Goal: Task Accomplishment & Management: Complete application form

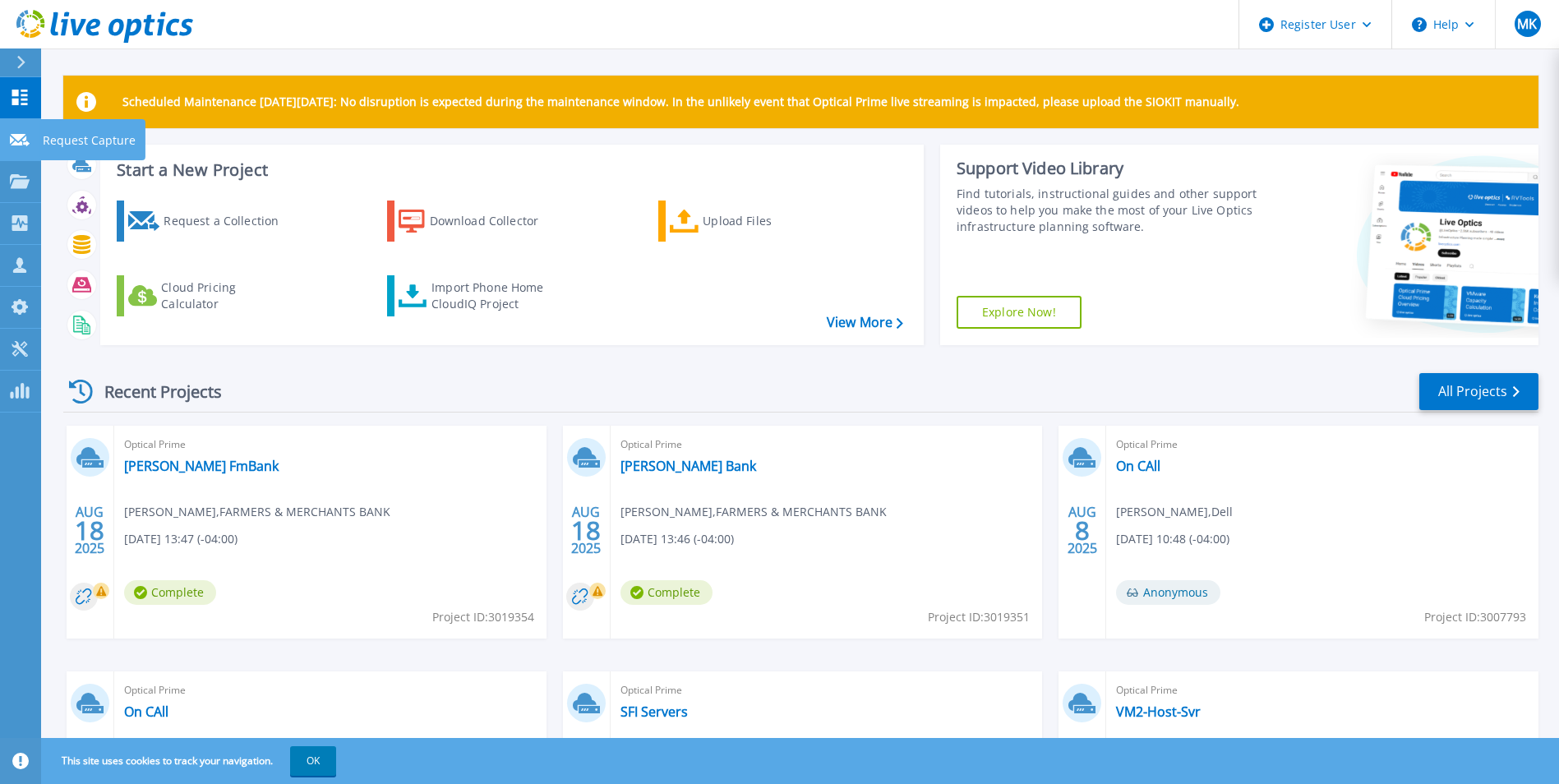
click at [25, 149] on link "Request Capture Request Capture" at bounding box center [20, 140] width 41 height 42
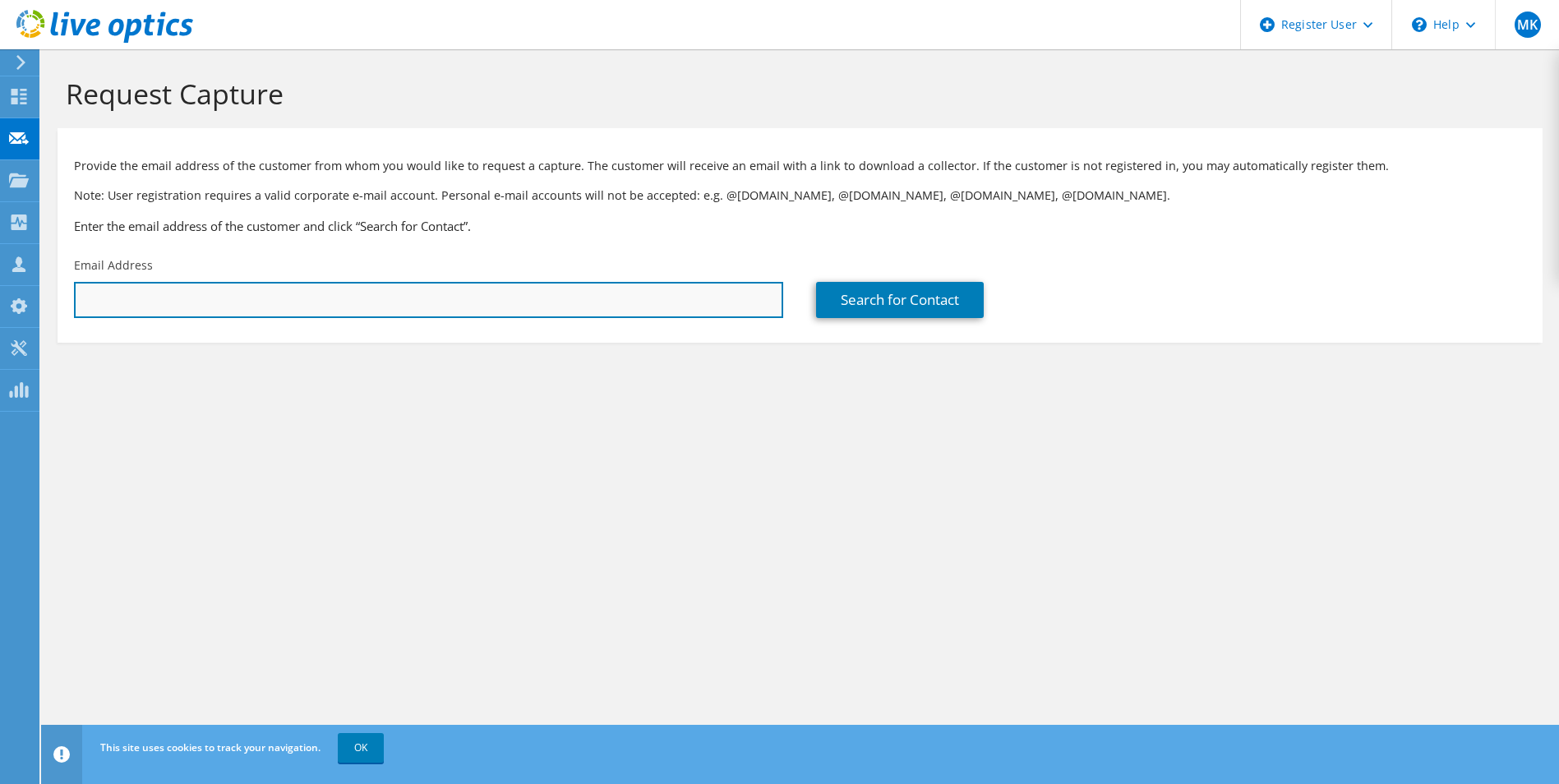
click at [176, 309] on input "text" at bounding box center [429, 299] width 709 height 36
paste input "[PERSON_NAME][EMAIL_ADDRESS][DOMAIN_NAME]"
type input "[PERSON_NAME][EMAIL_ADDRESS][DOMAIN_NAME]"
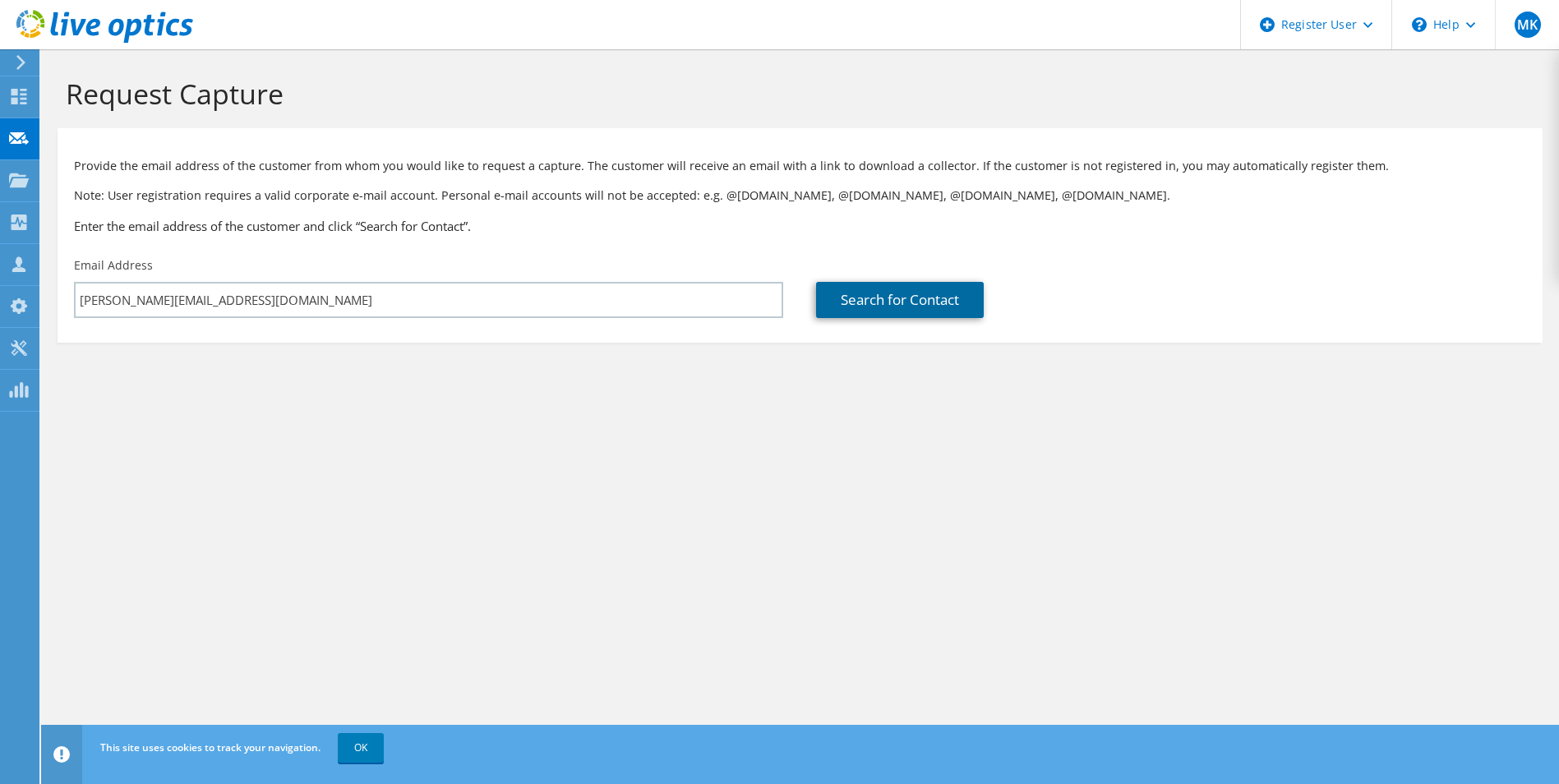
click at [855, 299] on link "Search for Contact" at bounding box center [899, 299] width 167 height 36
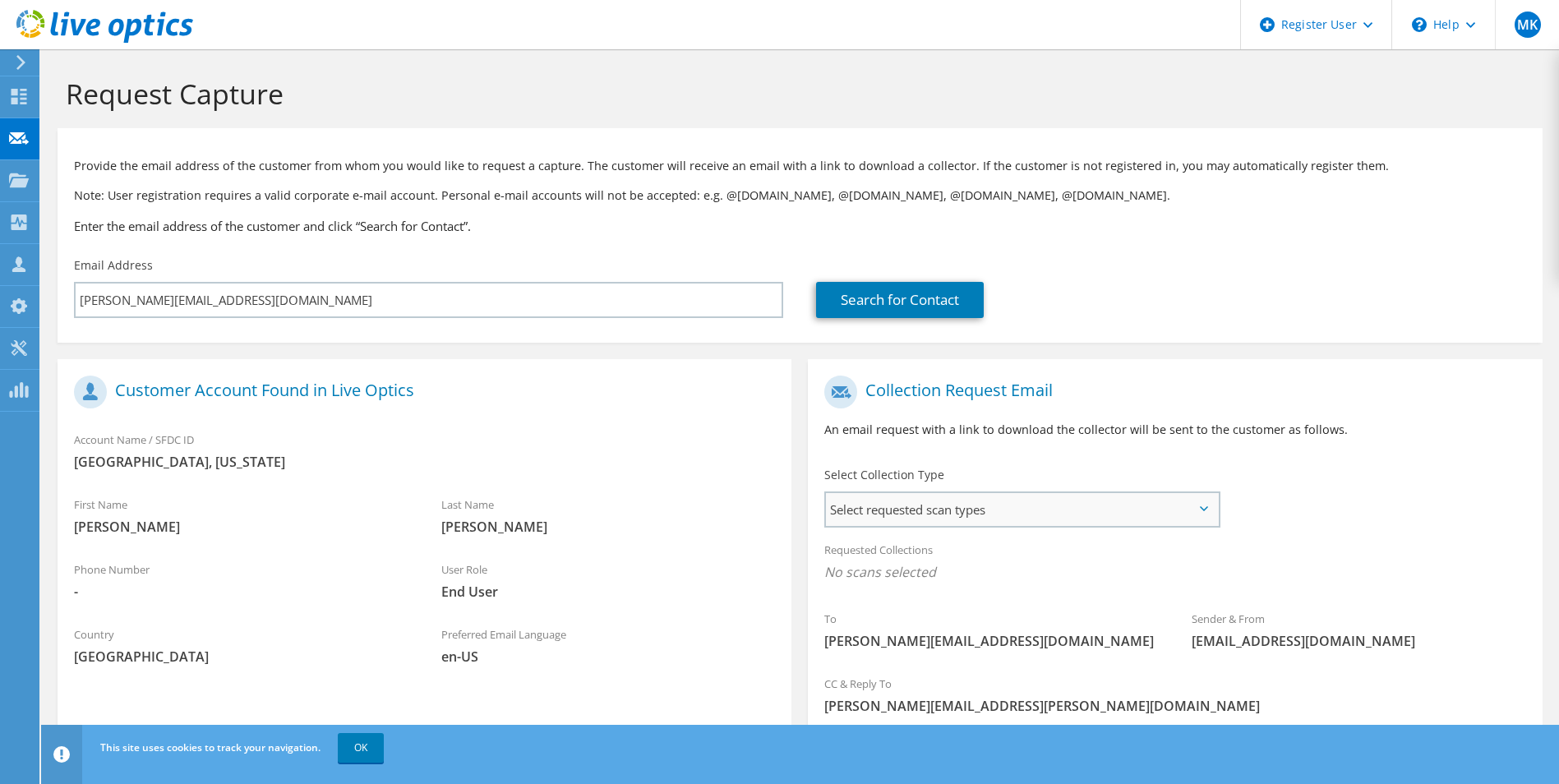
click at [927, 495] on span "Select requested scan types" at bounding box center [1021, 509] width 392 height 33
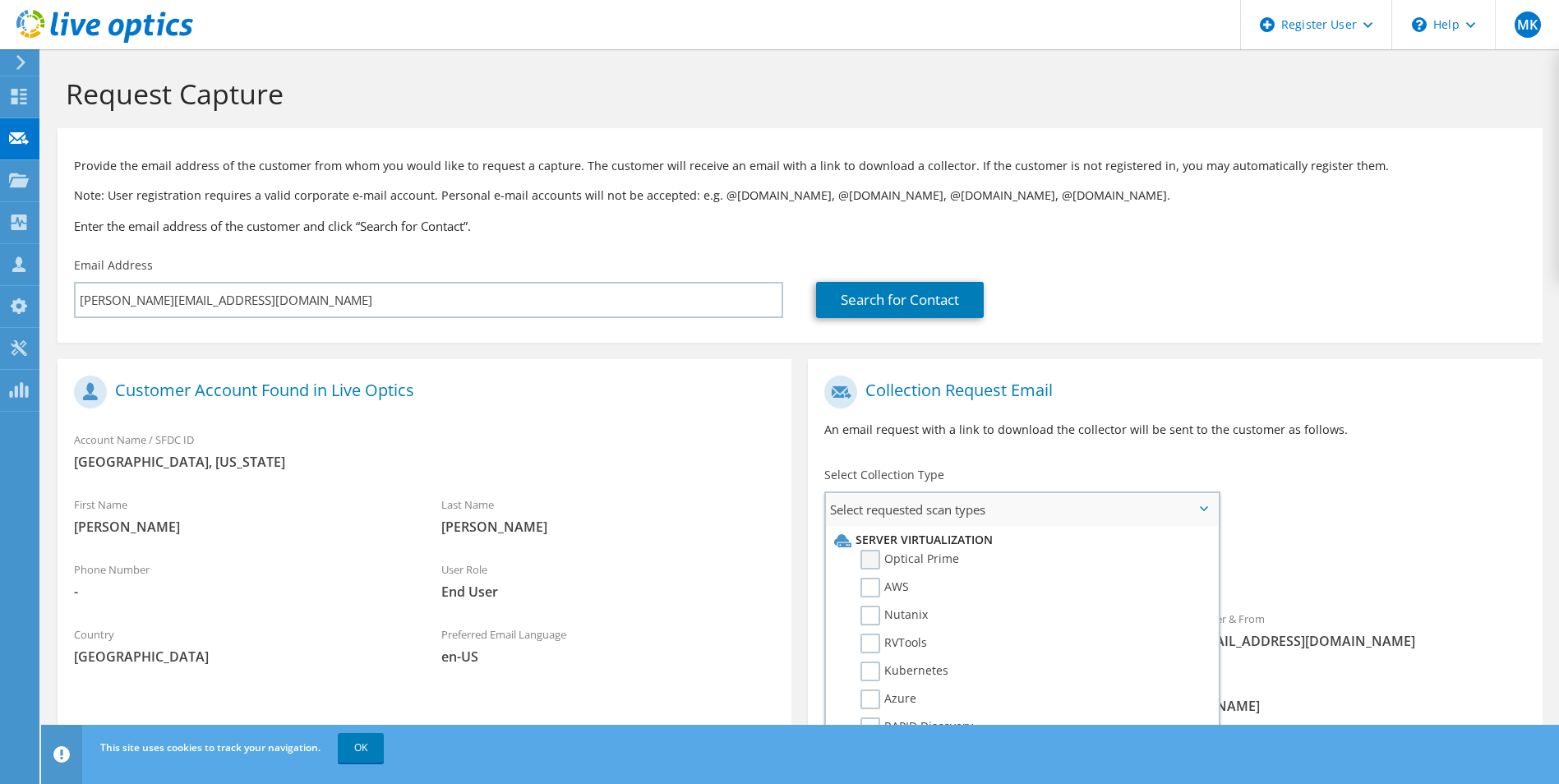
click at [879, 568] on label "Optical Prime" at bounding box center [910, 559] width 99 height 20
click at [0, 0] on input "Optical Prime" at bounding box center [0, 0] width 0 height 0
click at [1409, 418] on div "Collection Request Email An email request with a link to download the collector…" at bounding box center [1174, 413] width 734 height 91
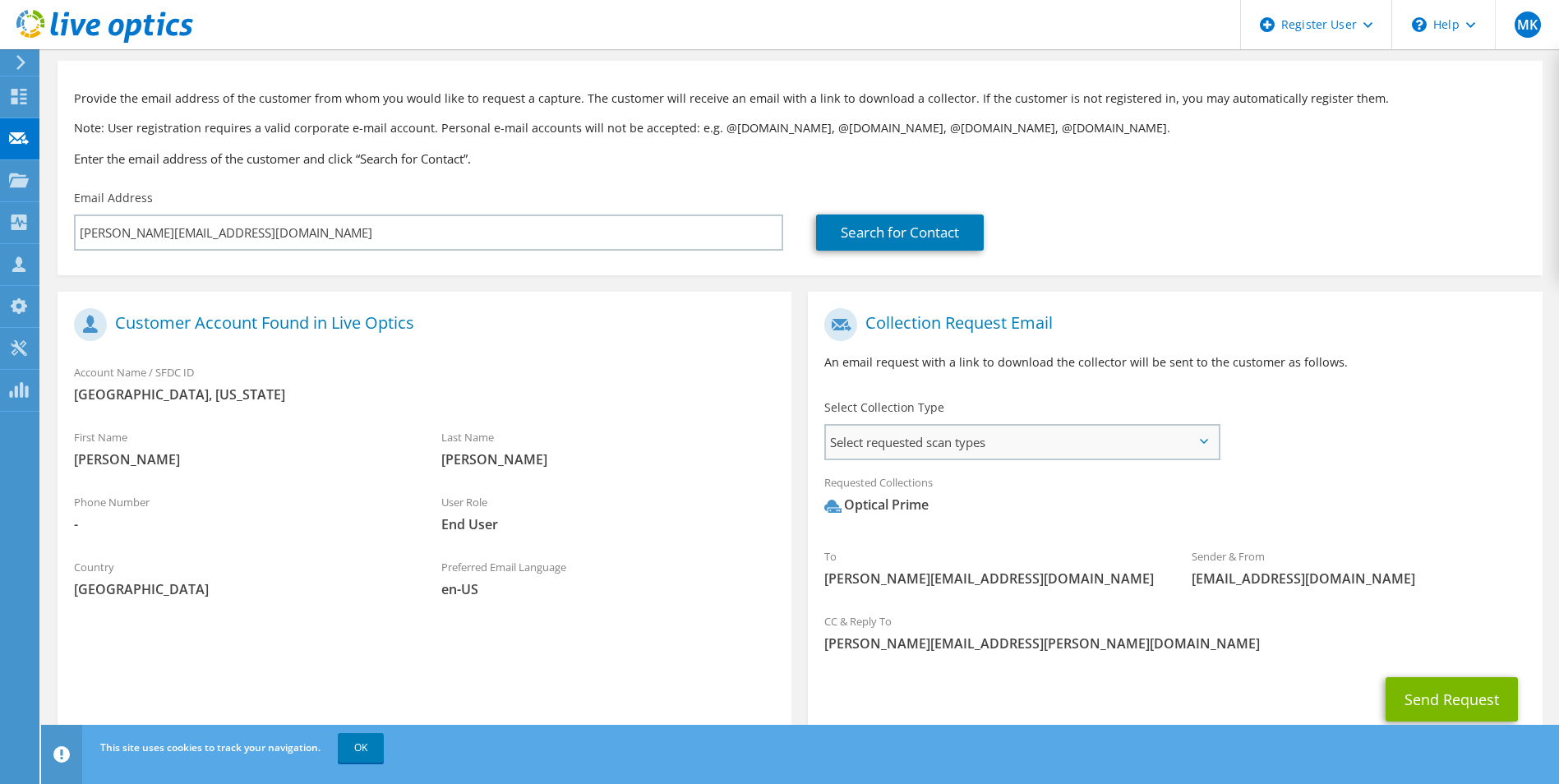
scroll to position [120, 0]
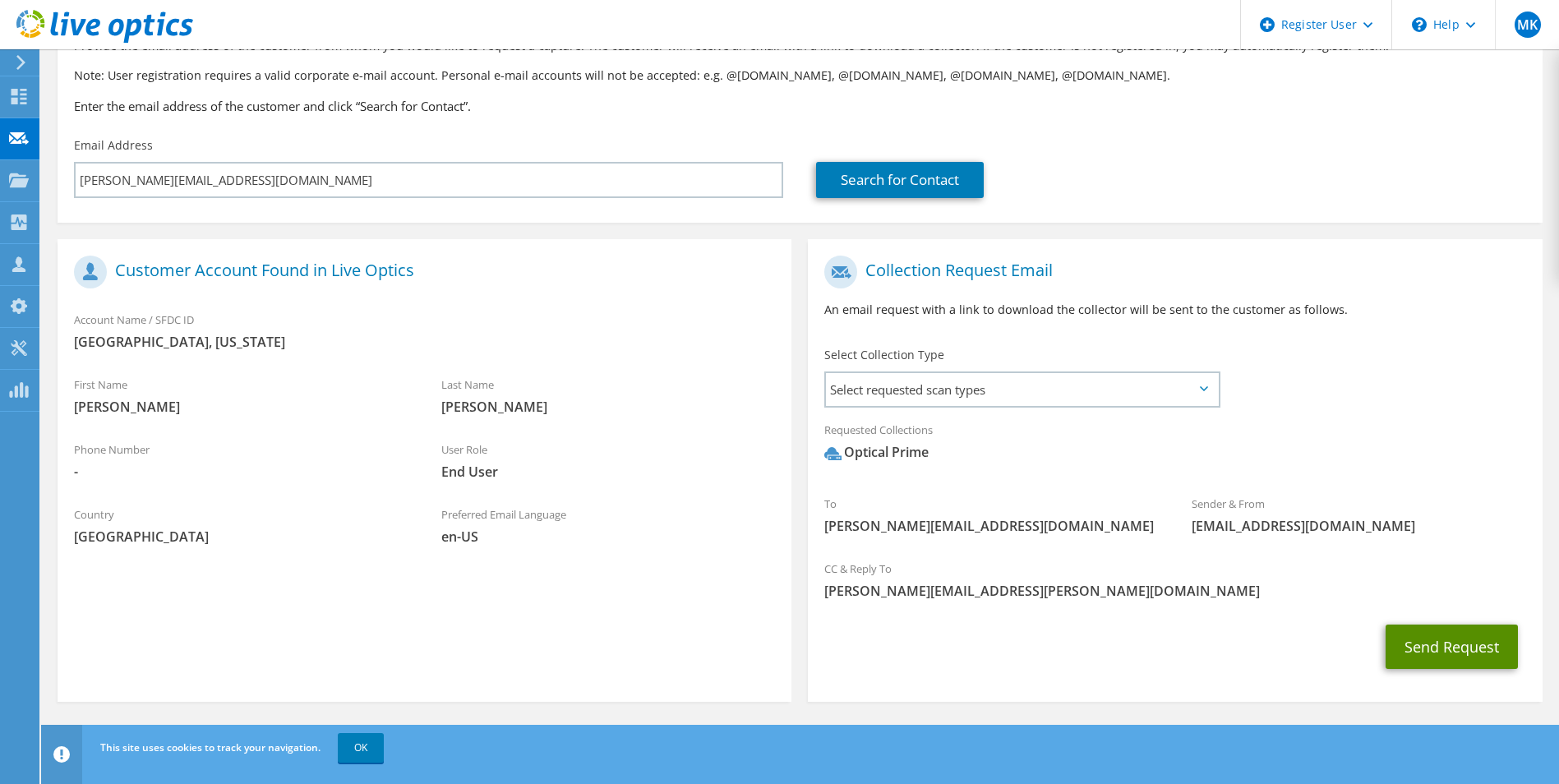
click at [1476, 662] on button "Send Request" at bounding box center [1452, 646] width 132 height 45
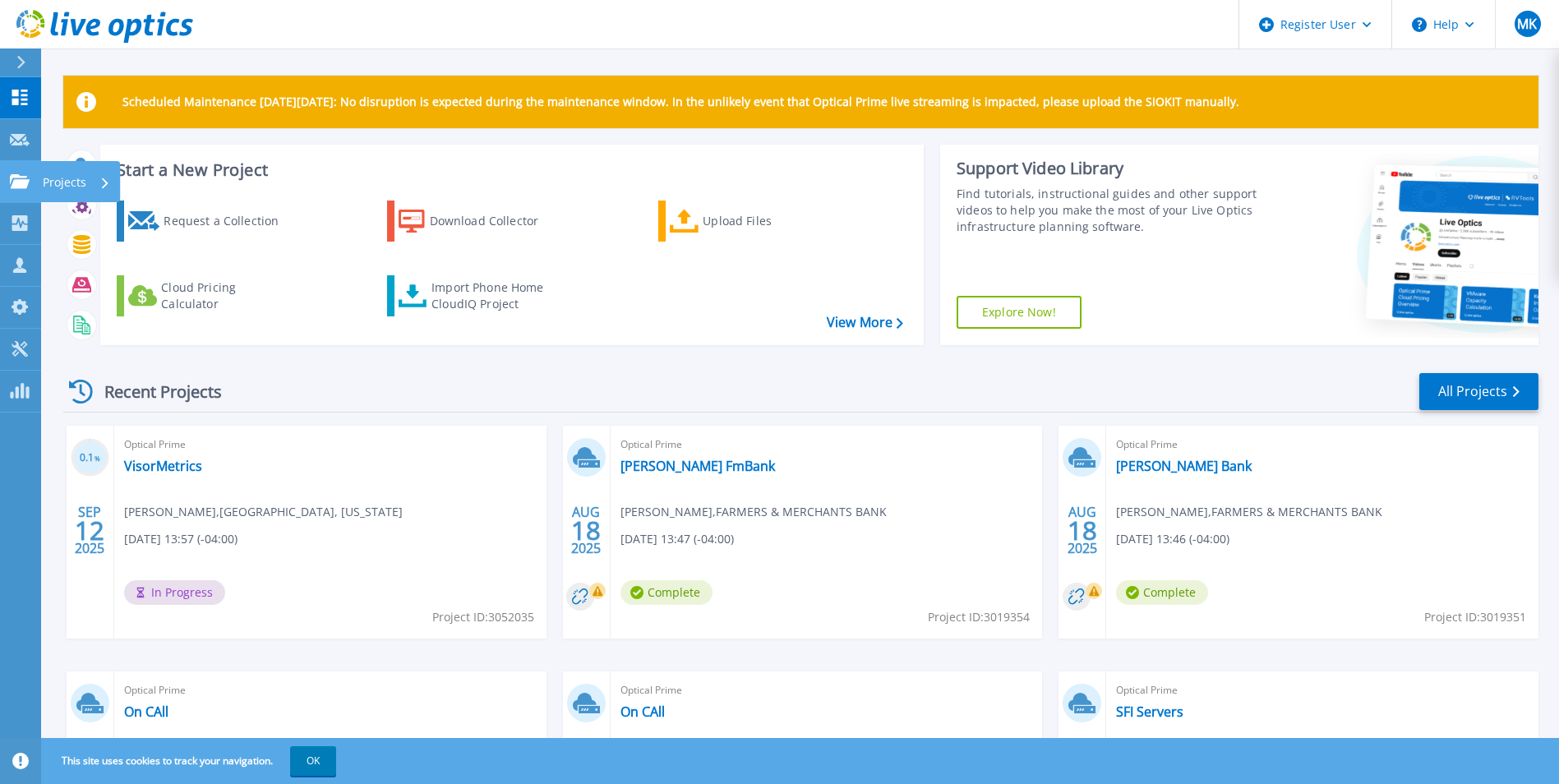
click at [36, 184] on link "Projects Projects" at bounding box center [20, 181] width 41 height 42
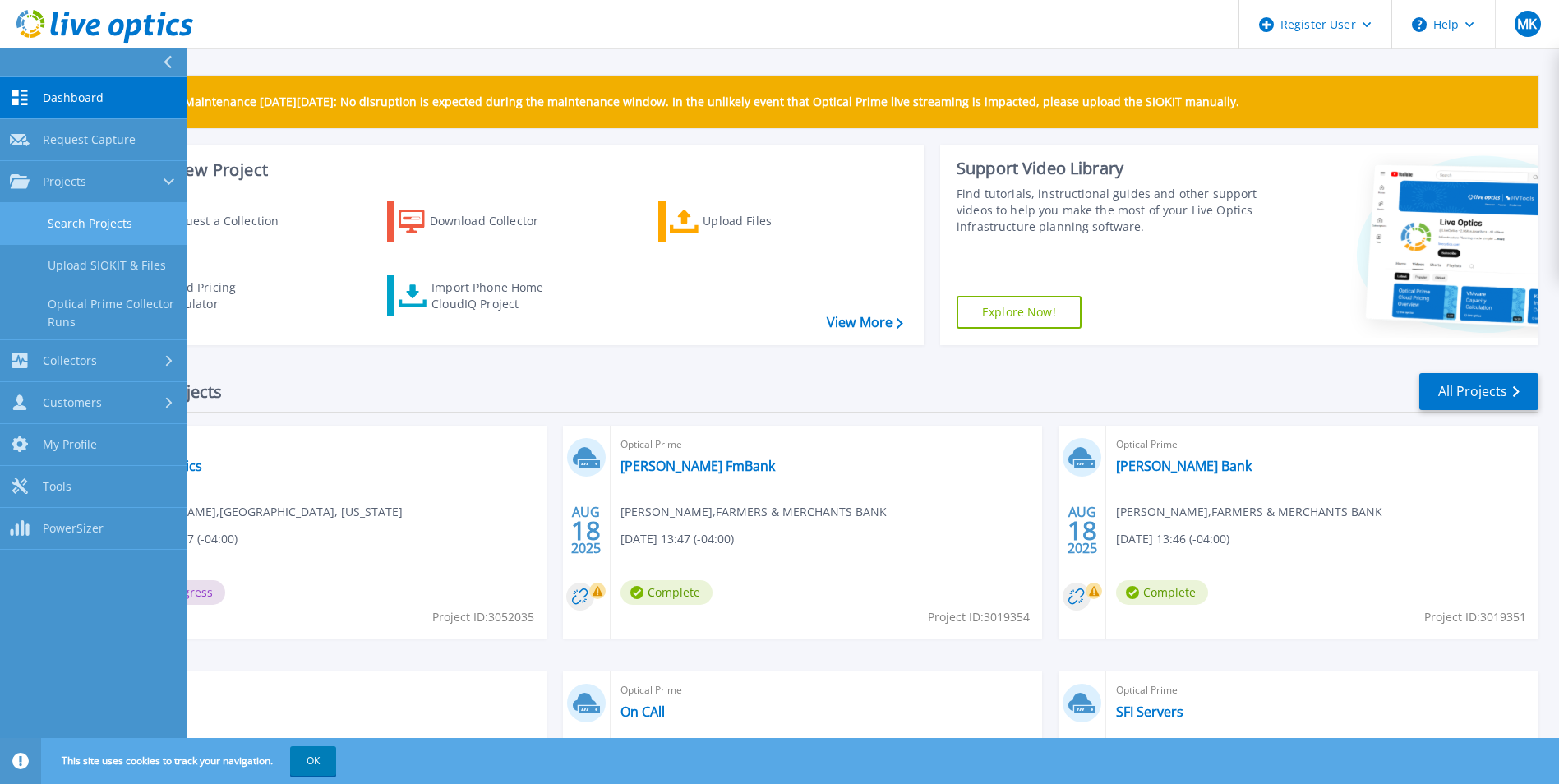
click at [132, 224] on link "Search Projects" at bounding box center [93, 223] width 187 height 42
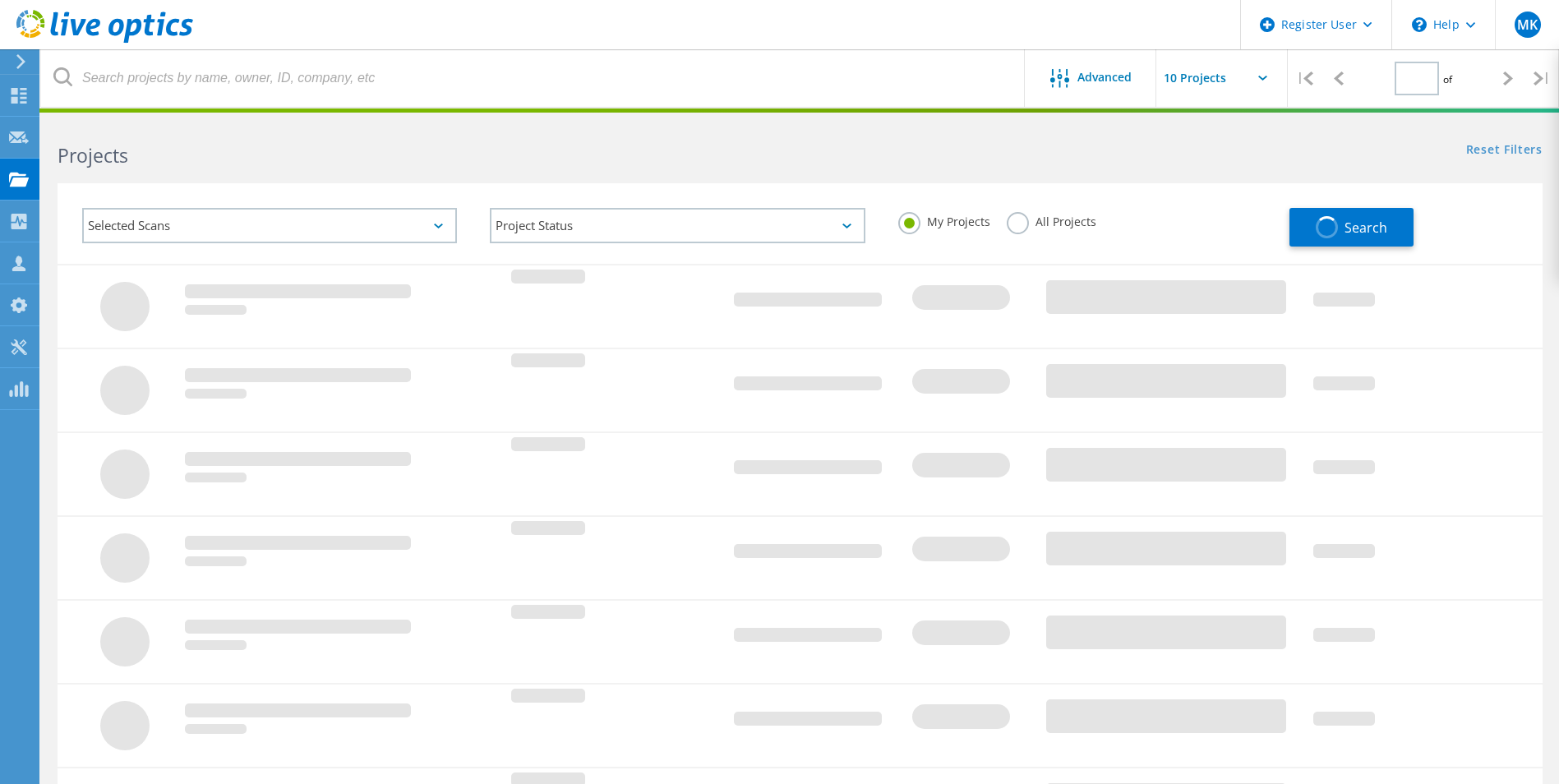
type input "1"
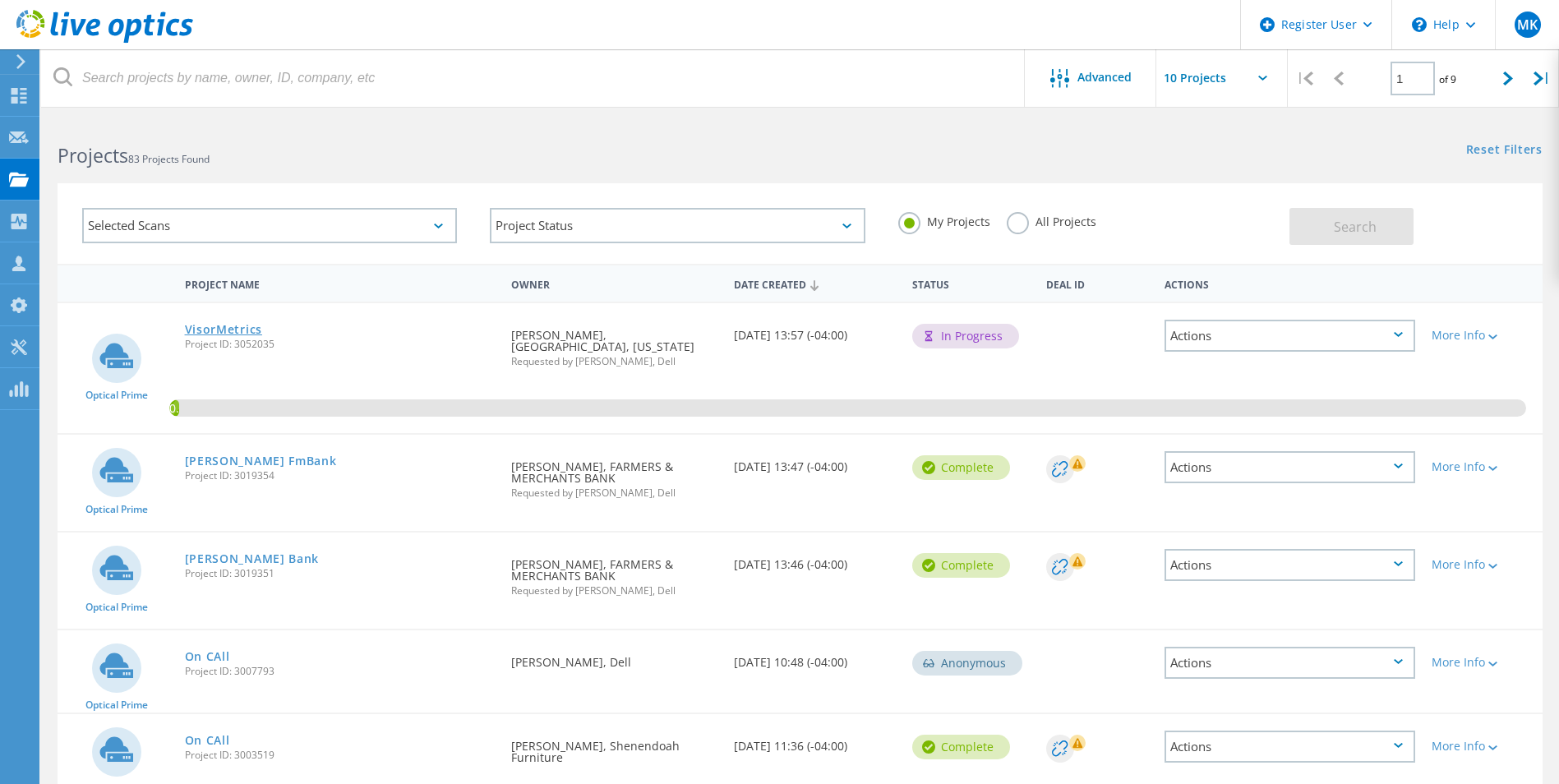
click at [247, 324] on link "VisorMetrics" at bounding box center [223, 329] width 77 height 11
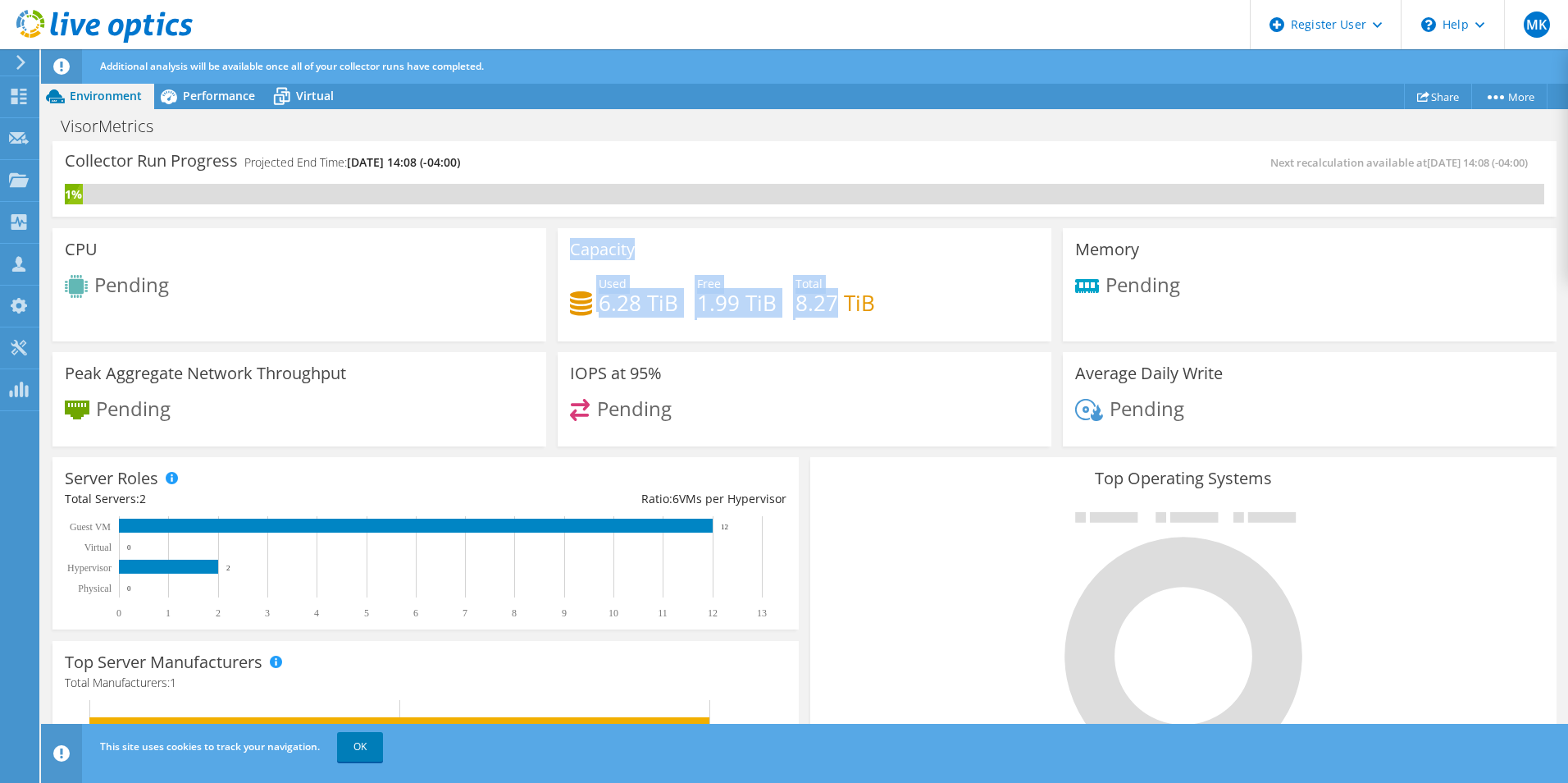
drag, startPoint x: 565, startPoint y: 264, endPoint x: 837, endPoint y: 307, distance: 275.4
click at [829, 306] on div "Capacity Used 6.28 TiB Free 1.99 TiB Total 8.27 TiB" at bounding box center [805, 285] width 494 height 113
drag, startPoint x: 837, startPoint y: 307, endPoint x: 945, endPoint y: 326, distance: 109.7
click at [945, 326] on div "Used 6.28 TiB Free 1.99 TiB Total 8.27 TiB" at bounding box center [804, 301] width 469 height 53
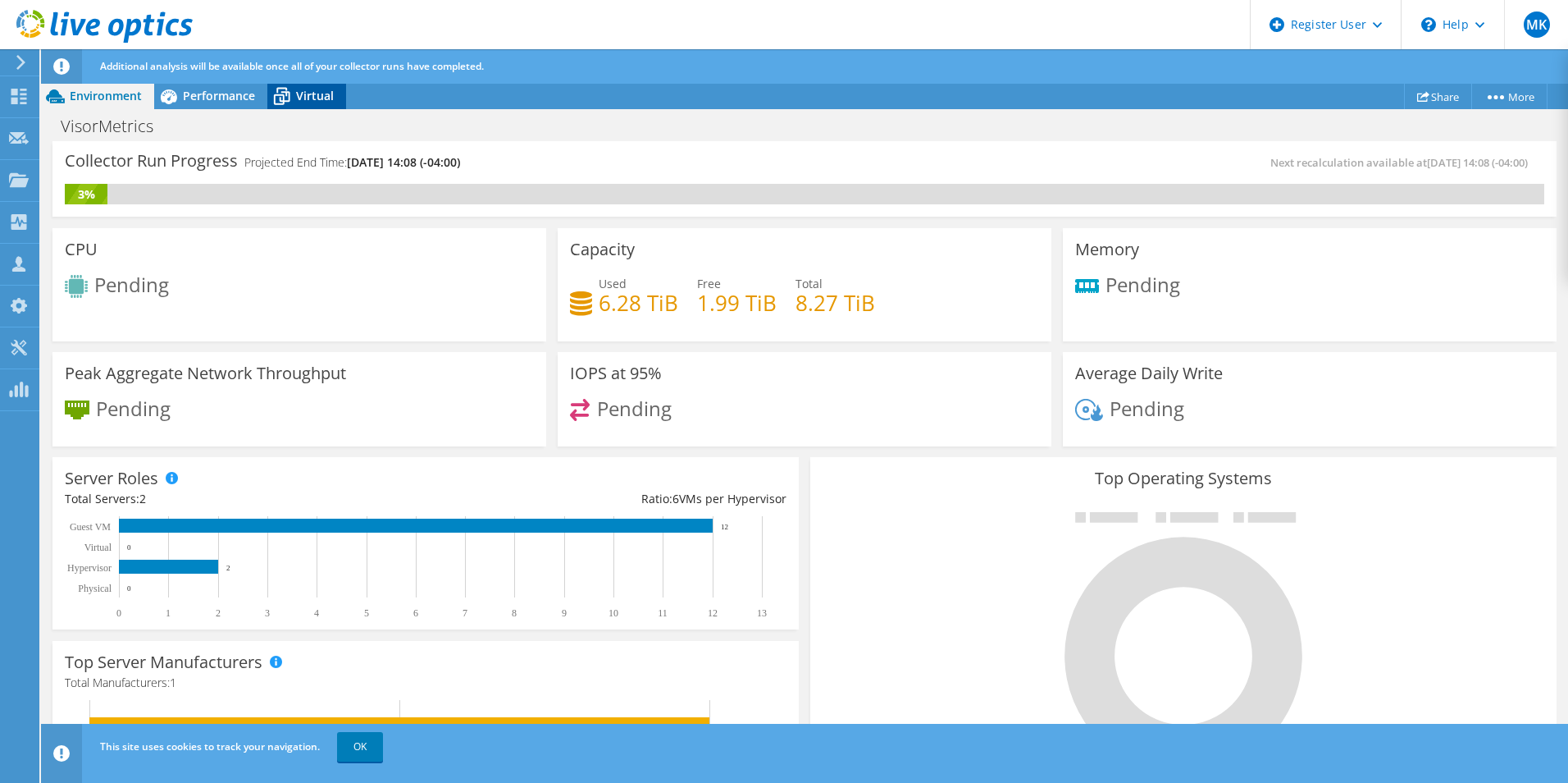
click at [299, 85] on div "Virtual" at bounding box center [306, 96] width 79 height 26
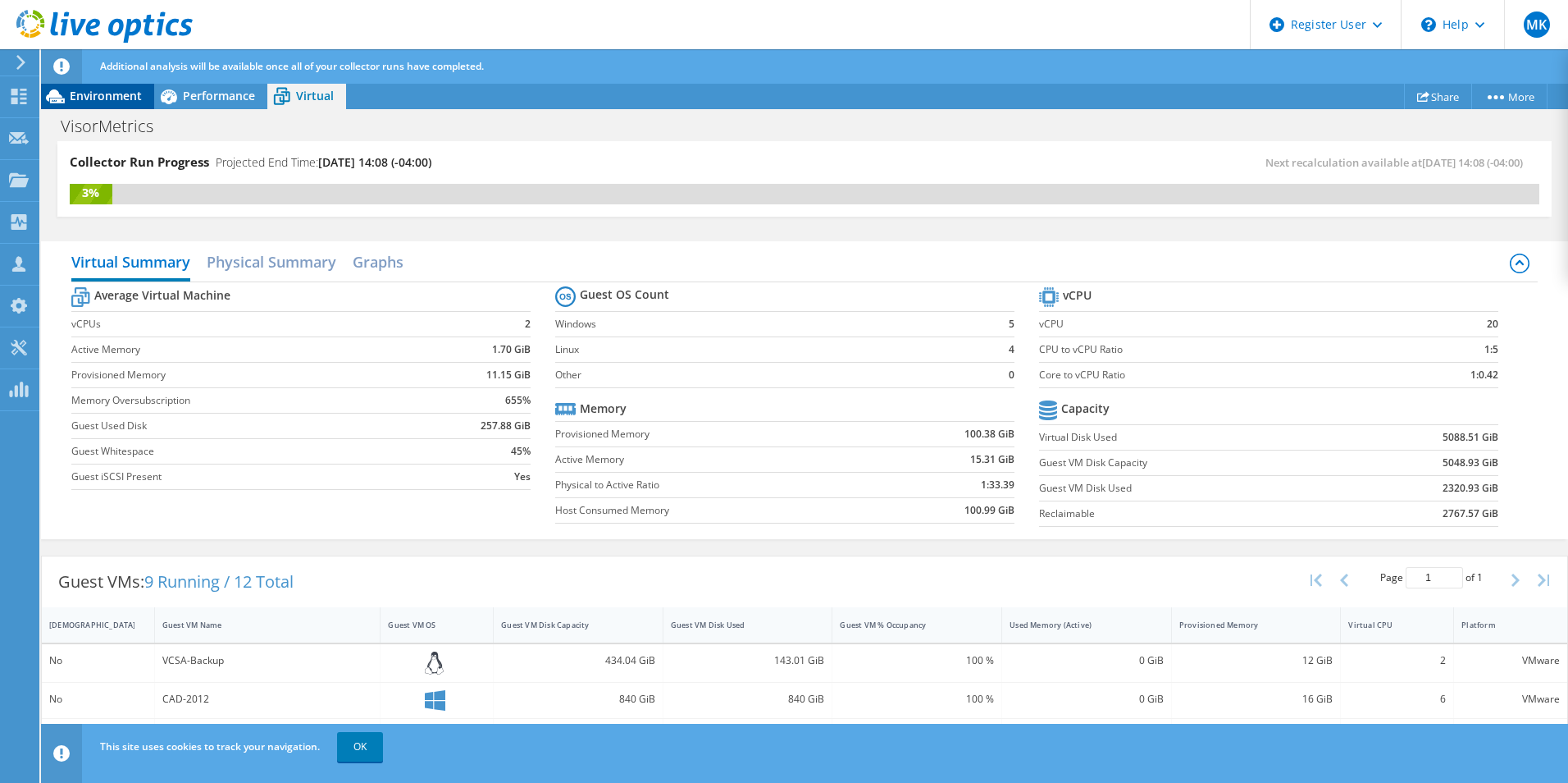
click at [110, 91] on span "Environment" at bounding box center [106, 96] width 72 height 16
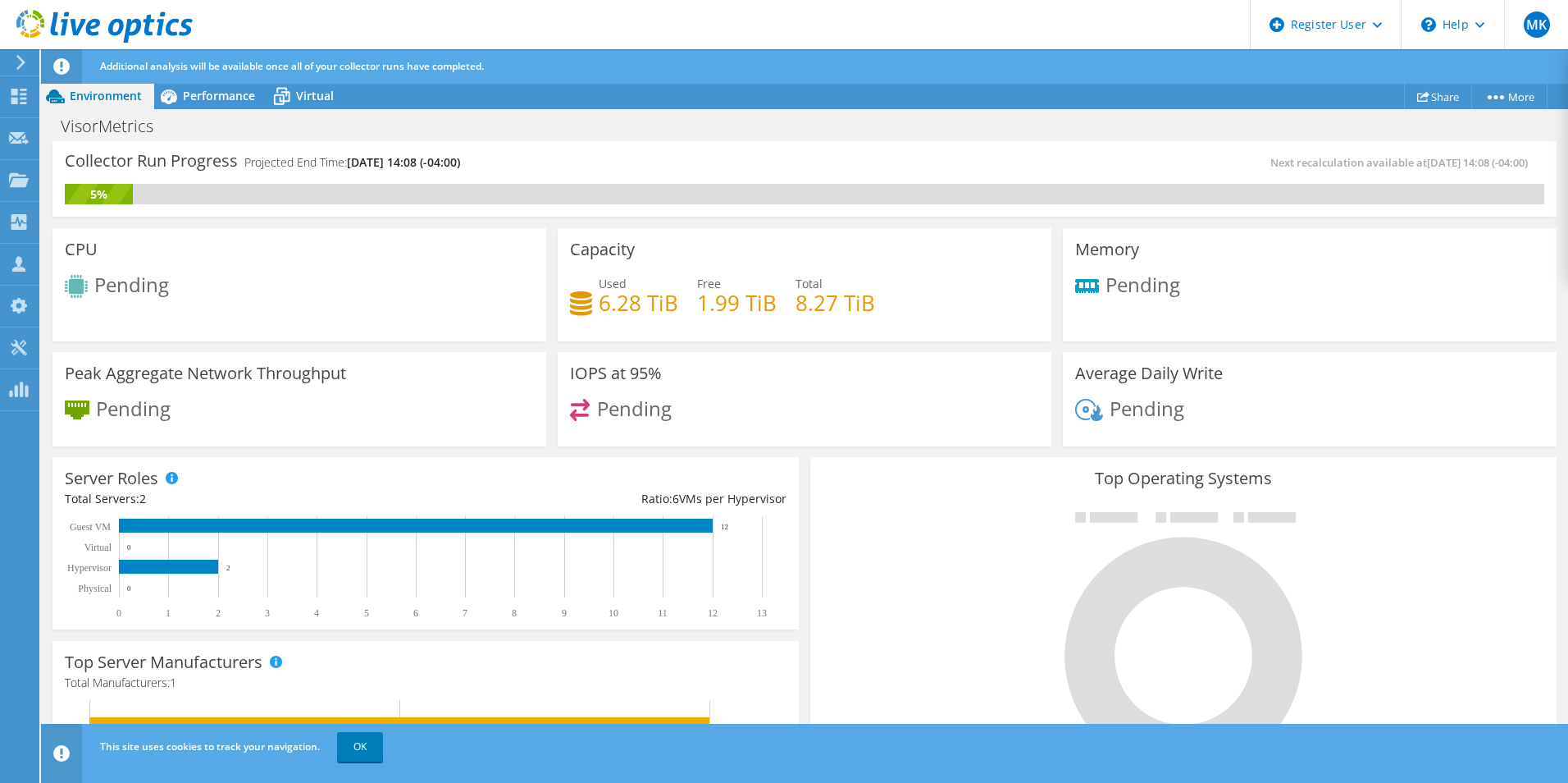
click at [369, 110] on div "VisorMetrics Print" at bounding box center [804, 125] width 1527 height 32
click at [317, 95] on span "Virtual" at bounding box center [315, 96] width 38 height 16
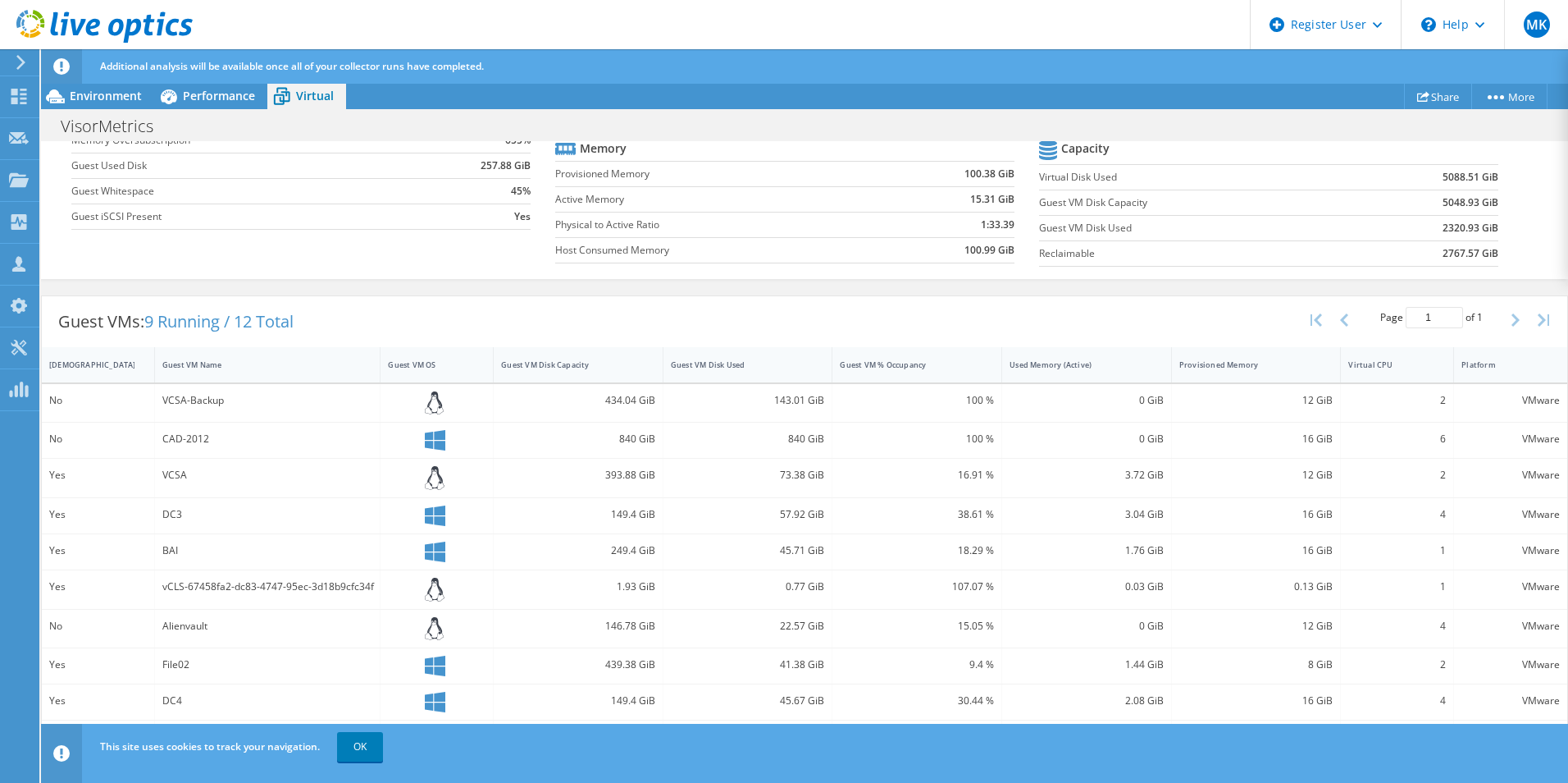
scroll to position [320, 0]
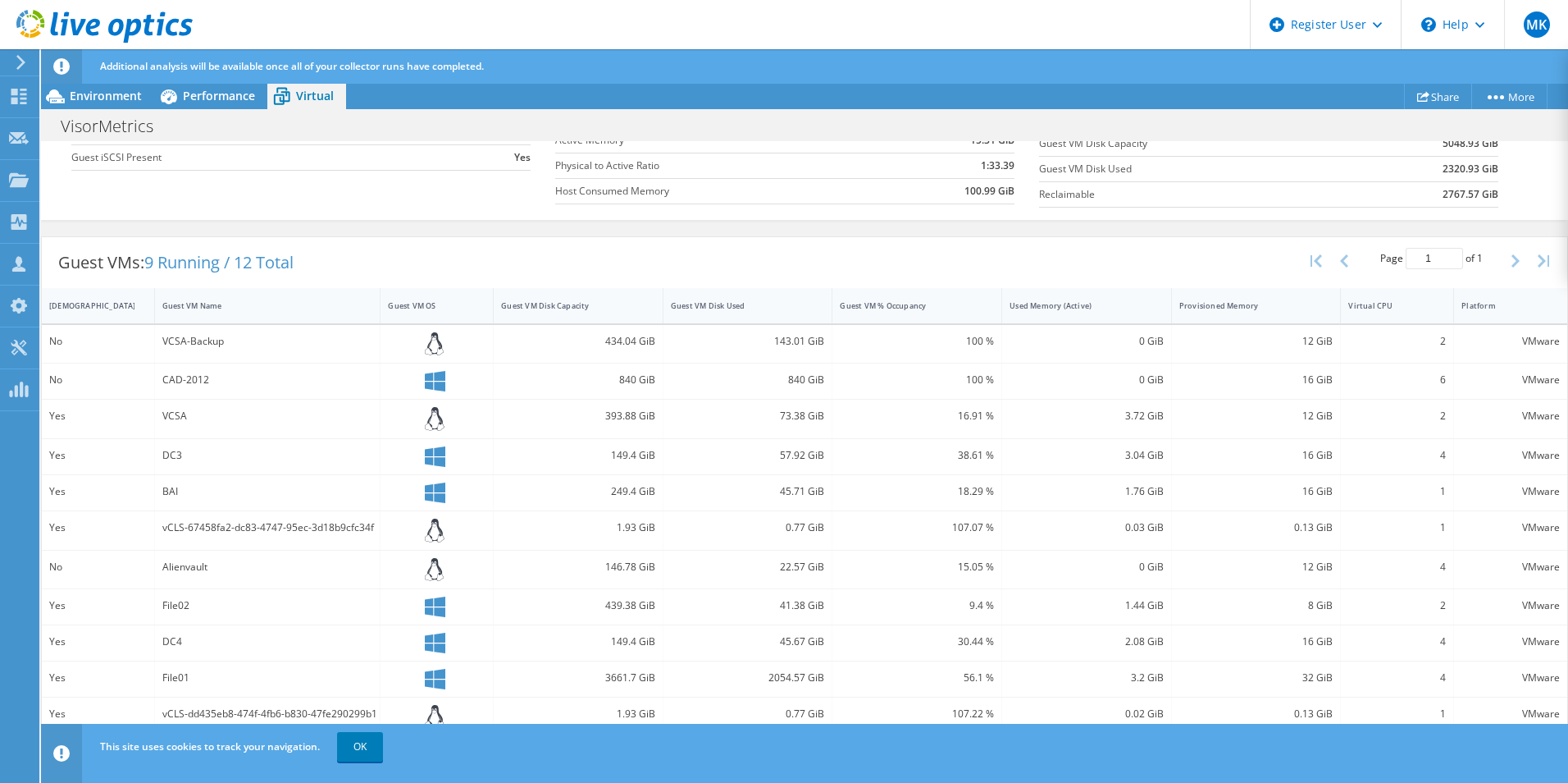
drag, startPoint x: 355, startPoint y: 272, endPoint x: 160, endPoint y: 266, distance: 195.1
click at [160, 266] on span "9 Running / 12 Total" at bounding box center [218, 262] width 149 height 22
drag, startPoint x: 53, startPoint y: 258, endPoint x: 447, endPoint y: 303, distance: 396.6
click at [447, 303] on div "Guest VMs: 9 Running / 12 Total Page 1 of 1 5 rows 10 rows 20 rows 25 rows 50 r…" at bounding box center [804, 505] width 1527 height 540
drag, startPoint x: 447, startPoint y: 303, endPoint x: 599, endPoint y: 257, distance: 158.8
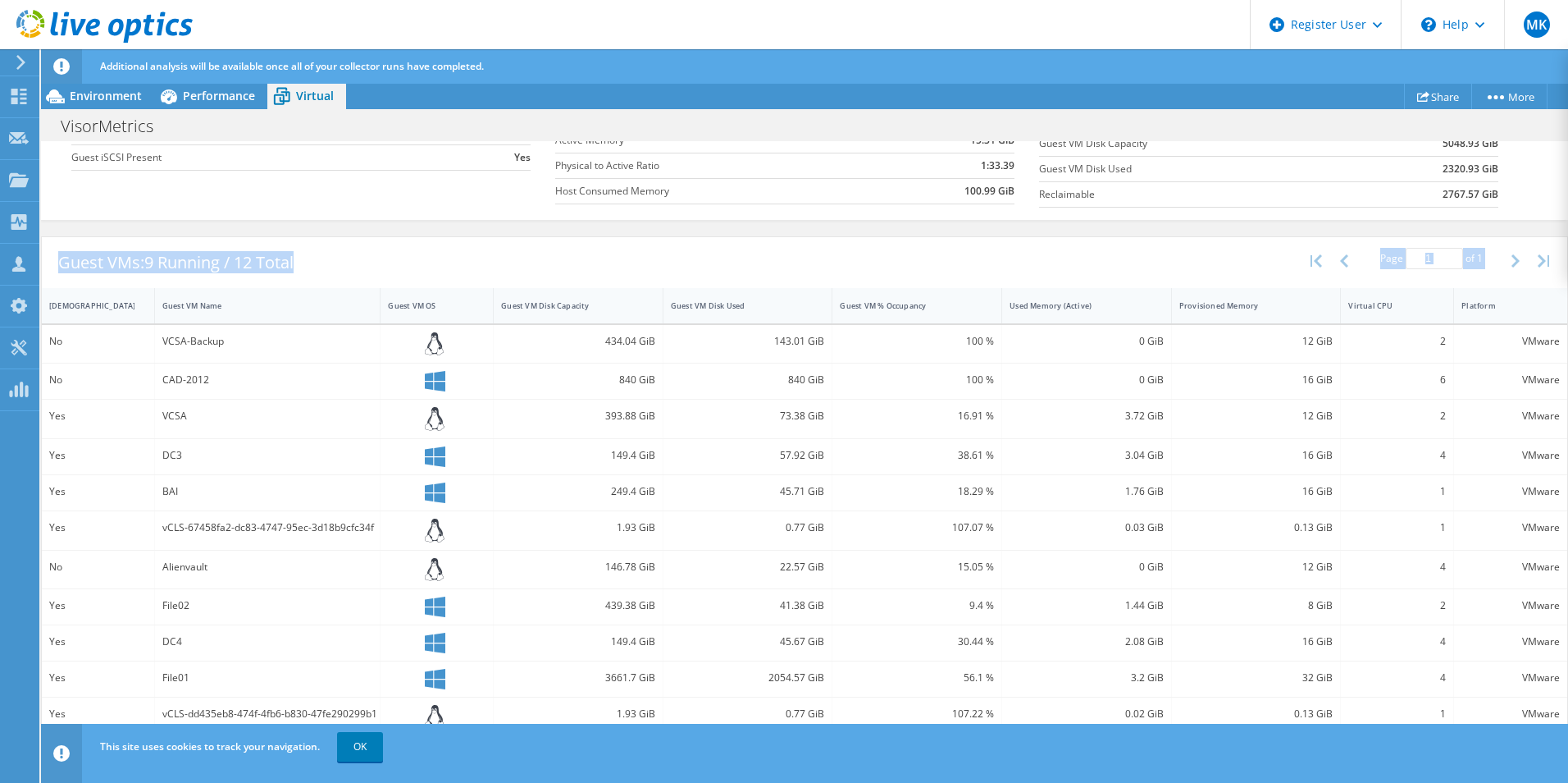
click at [599, 257] on div "Guest VMs: 9 Running / 12 Total Page 1 of 1 5 rows 10 rows 20 rows 25 rows 50 r…" at bounding box center [804, 262] width 1525 height 51
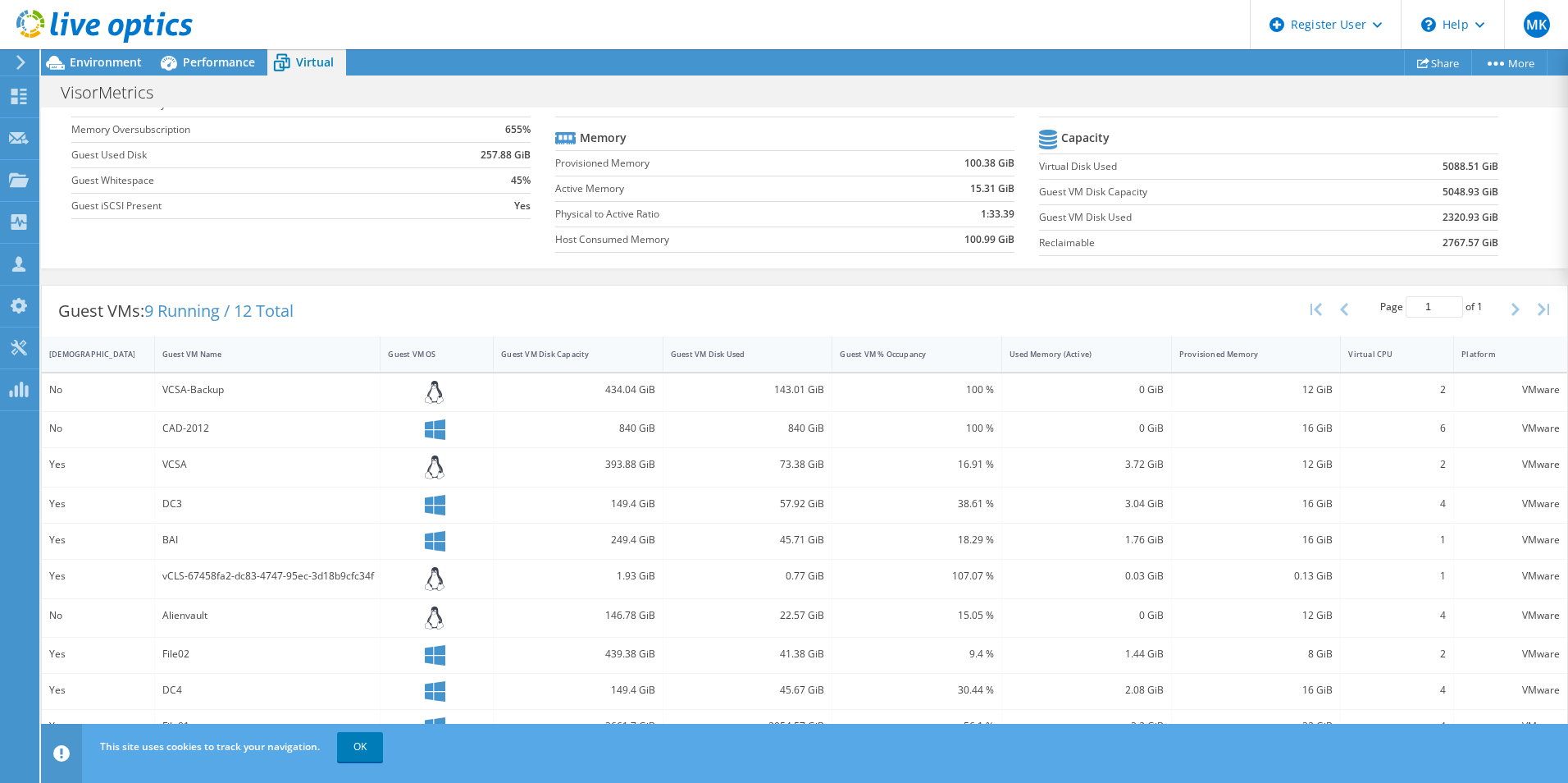
scroll to position [236, 0]
